Goal: Transaction & Acquisition: Purchase product/service

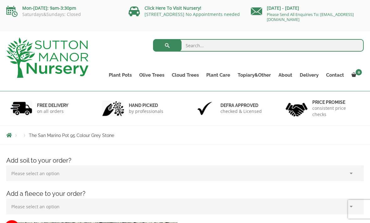
click at [0, 0] on link "The Olive Jar" at bounding box center [0, 0] width 0 height 0
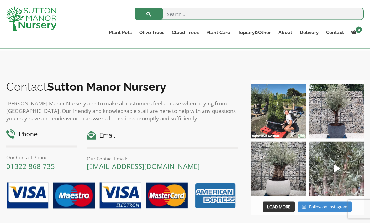
scroll to position [357, 0]
click at [329, 130] on img at bounding box center [336, 111] width 55 height 55
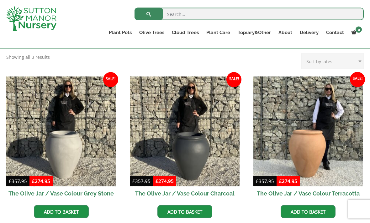
scroll to position [160, 0]
click at [0, 0] on link "Multi Stem Olives (Arcadia Range)" at bounding box center [0, 0] width 0 height 0
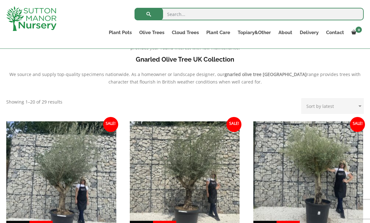
scroll to position [154, 0]
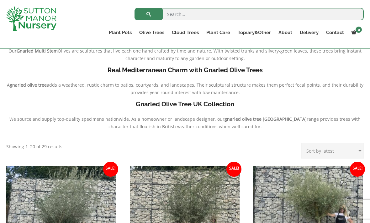
click at [0, 0] on link "Gnarled Olive Trees (Grande Range)" at bounding box center [0, 0] width 0 height 0
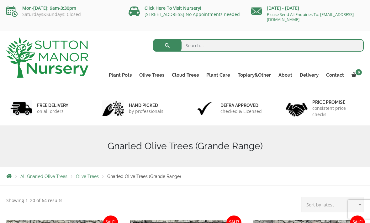
click at [0, 0] on link "Plateau Olive Trees (Mesa Range)" at bounding box center [0, 0] width 0 height 0
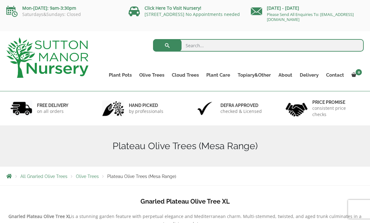
click at [0, 0] on link "Multi Stem Olives (Arcadia Range)" at bounding box center [0, 0] width 0 height 0
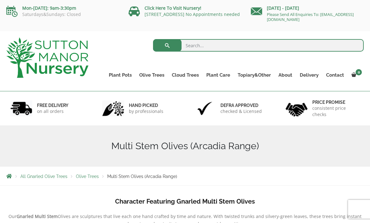
click at [0, 0] on link "Ligustrum Pom Poms" at bounding box center [0, 0] width 0 height 0
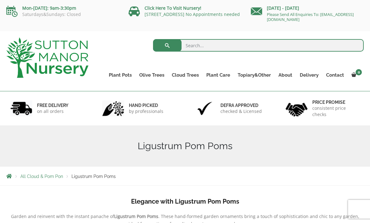
click at [0, 0] on link "Ilex Crenata Cloud Trees" at bounding box center [0, 0] width 0 height 0
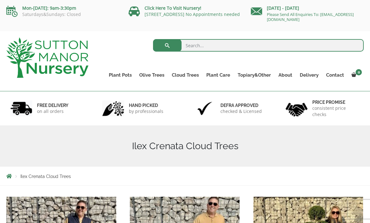
click at [0, 0] on link "Castlewellan" at bounding box center [0, 0] width 0 height 0
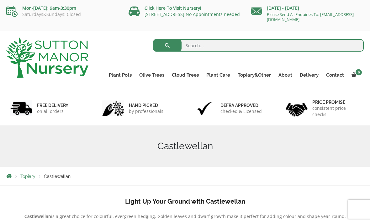
click at [0, 0] on link "Fibre Clay Pots" at bounding box center [0, 0] width 0 height 0
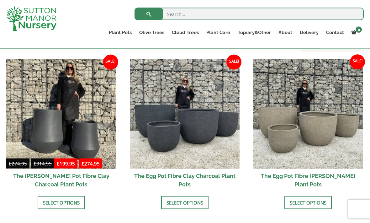
scroll to position [192, 0]
click at [0, 0] on link "Resin Bonded Pots" at bounding box center [0, 0] width 0 height 0
click at [0, 0] on link "The Mediterranean Pots" at bounding box center [0, 0] width 0 height 0
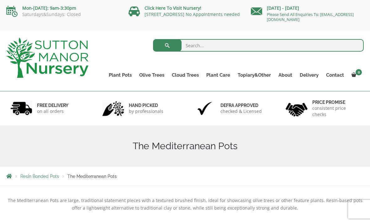
click at [0, 0] on link "The Amalfi Pots" at bounding box center [0, 0] width 0 height 0
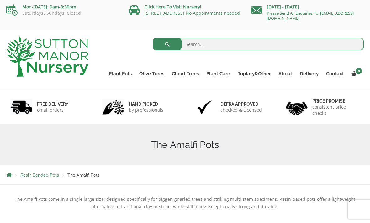
scroll to position [1, 0]
click at [47, 177] on span "Resin Bonded Pots" at bounding box center [39, 175] width 39 height 5
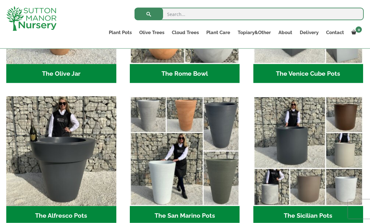
scroll to position [694, 0]
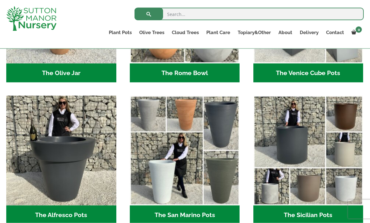
click at [290, 216] on h2 "The Sicilian Pots (18)" at bounding box center [308, 215] width 110 height 19
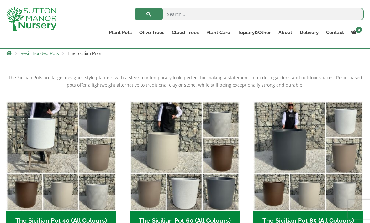
scroll to position [156, 0]
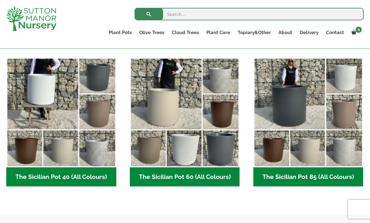
click at [158, 175] on h2 "The Sicilian Pot 60 (All Colours) (6)" at bounding box center [185, 177] width 110 height 19
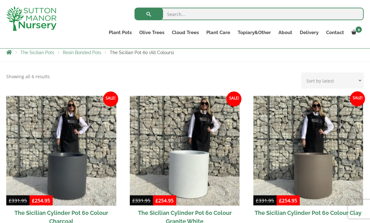
scroll to position [113, 0]
click at [32, 169] on img at bounding box center [61, 151] width 110 height 110
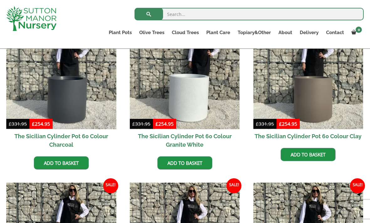
scroll to position [189, 0]
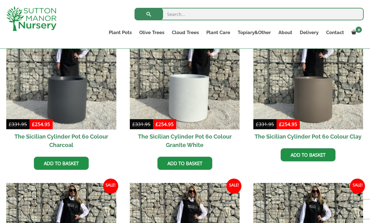
click at [56, 165] on link "Add to basket" at bounding box center [61, 163] width 55 height 13
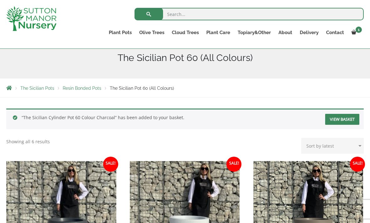
scroll to position [106, 0]
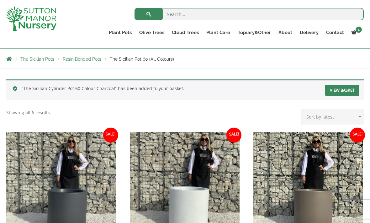
click at [346, 88] on link "View basket" at bounding box center [342, 90] width 34 height 11
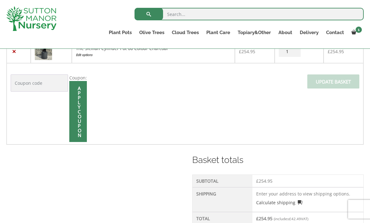
scroll to position [99, 0]
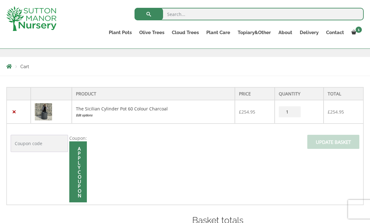
click at [295, 107] on input "1" at bounding box center [290, 112] width 22 height 11
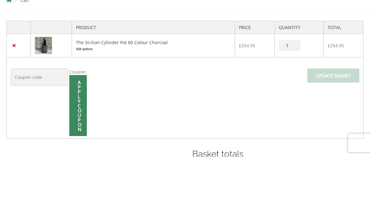
click at [291, 107] on input "1" at bounding box center [290, 112] width 22 height 11
type input "2"
click at [334, 135] on input "Update basket" at bounding box center [333, 142] width 52 height 14
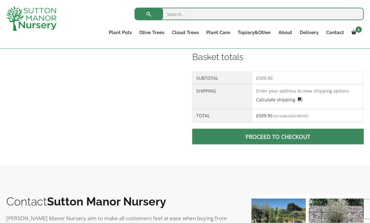
scroll to position [289, 0]
click at [269, 99] on link "Calculate shipping" at bounding box center [279, 99] width 46 height 7
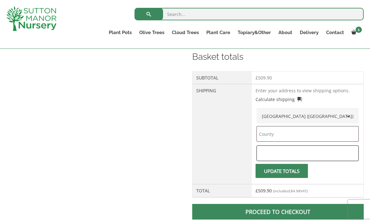
click at [272, 150] on input "text" at bounding box center [307, 154] width 102 height 16
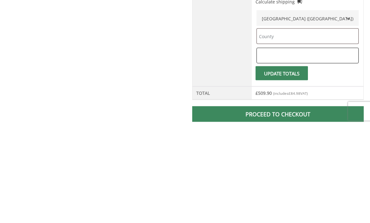
type input "GL7 5PP"
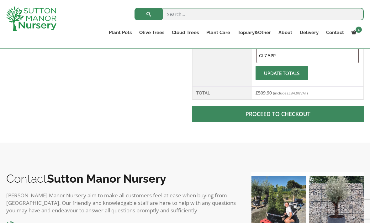
click at [277, 78] on button "Update totals" at bounding box center [281, 73] width 52 height 14
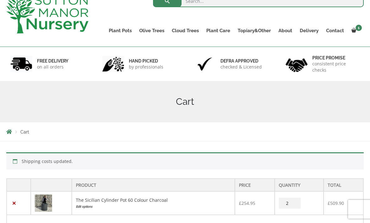
scroll to position [0, 0]
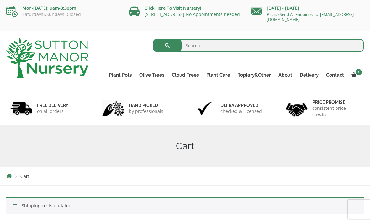
click at [0, 0] on link "View cart" at bounding box center [0, 0] width 0 height 0
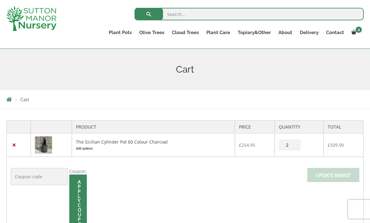
click at [268, 194] on td "Coupon: Apply coupon Update basket" at bounding box center [185, 197] width 357 height 81
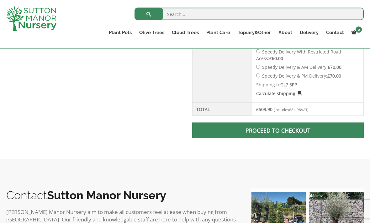
scroll to position [372, 0]
click at [278, 130] on span at bounding box center [278, 130] width 0 height 0
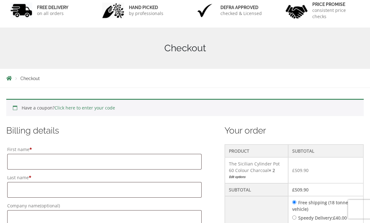
scroll to position [129, 0]
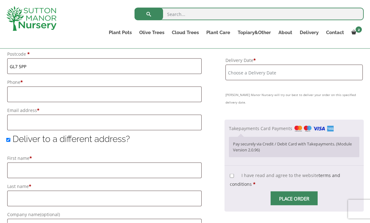
click at [247, 76] on input "Delivery Date *" at bounding box center [293, 73] width 137 height 16
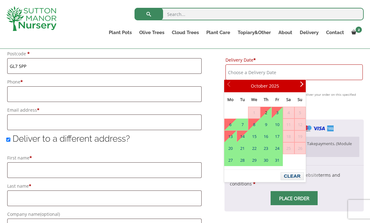
click at [268, 114] on link "2" at bounding box center [265, 112] width 11 height 11
type input "[DATE]"
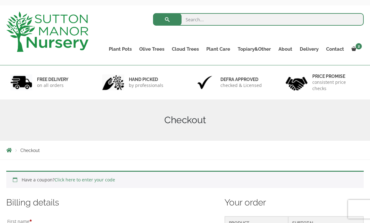
scroll to position [0, 0]
